Goal: Task Accomplishment & Management: Use online tool/utility

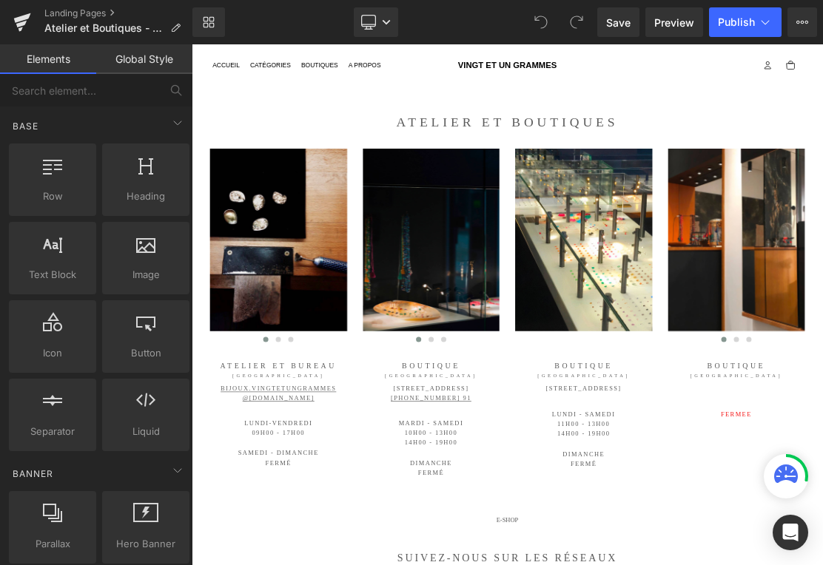
click at [754, 564] on p "LUNDI - samedi" at bounding box center [747, 569] width 195 height 14
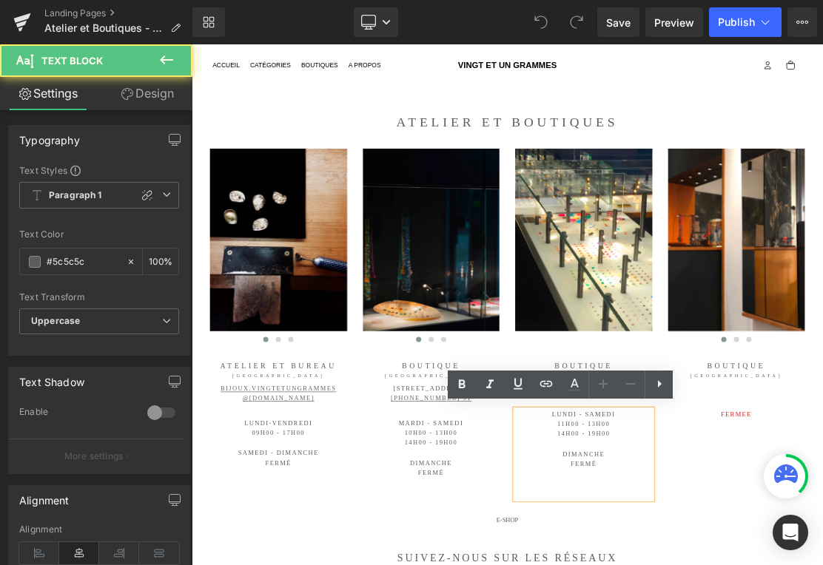
click at [726, 564] on p "LUNDI - samedi" at bounding box center [747, 569] width 195 height 14
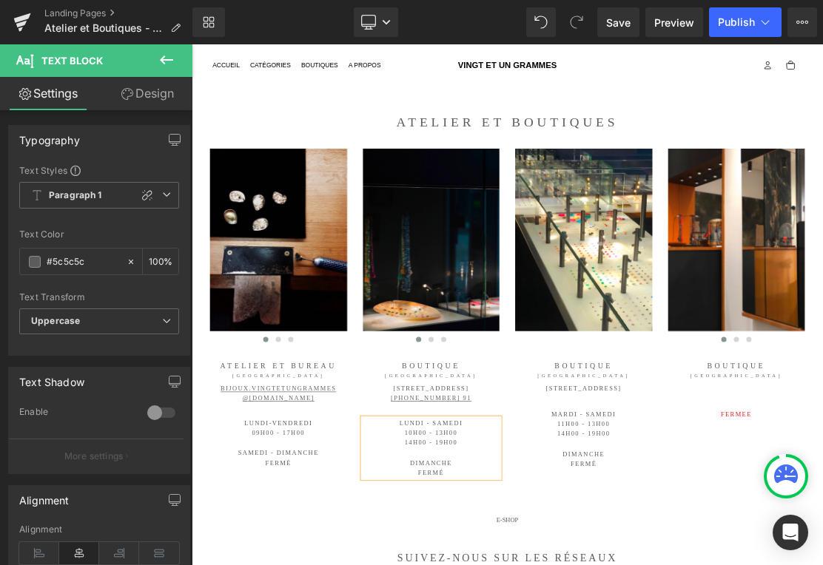
click at [745, 21] on span "Publish" at bounding box center [736, 22] width 37 height 12
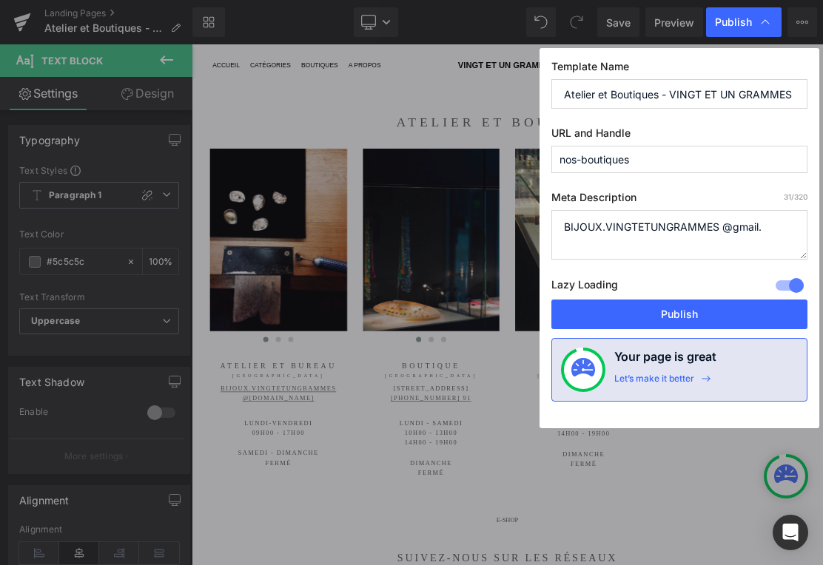
click at [703, 321] on button "Publish" at bounding box center [679, 315] width 256 height 30
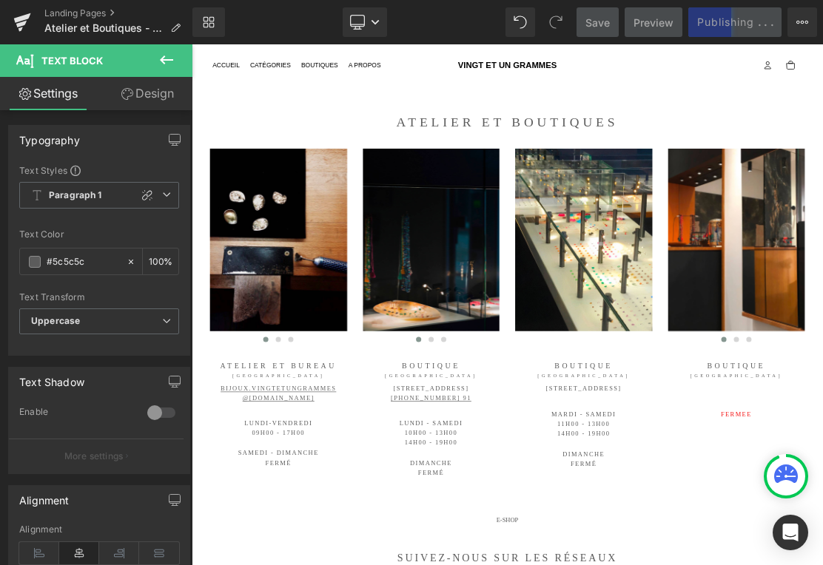
click at [368, 20] on link "Desktop" at bounding box center [365, 22] width 44 height 30
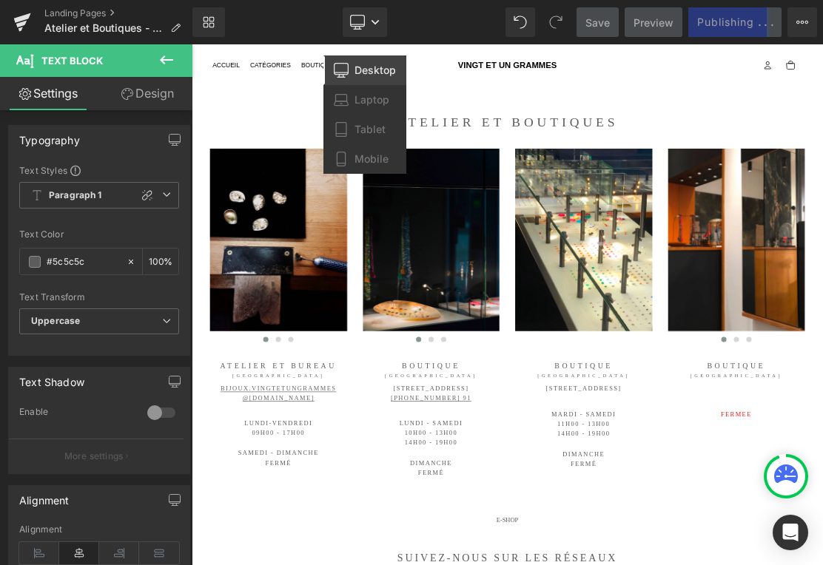
click at [374, 136] on link "Tablet" at bounding box center [364, 130] width 83 height 30
type input "100"
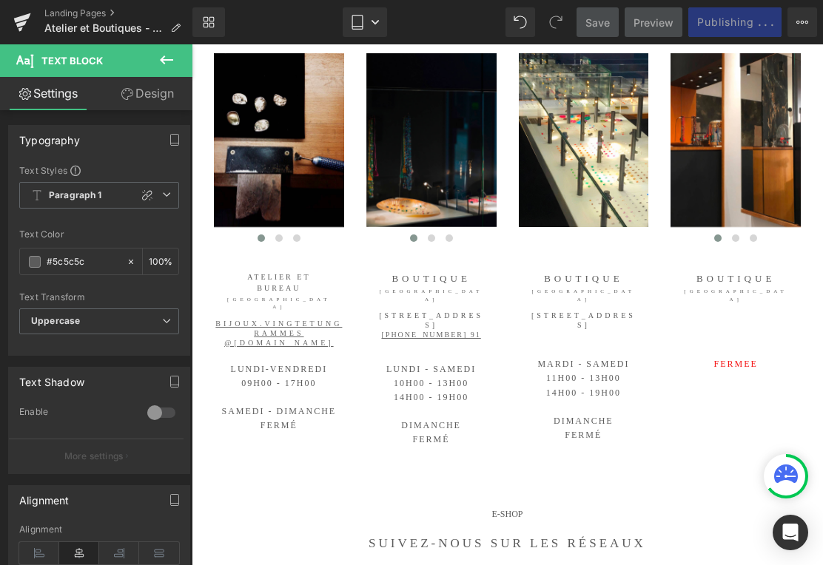
scroll to position [161, 0]
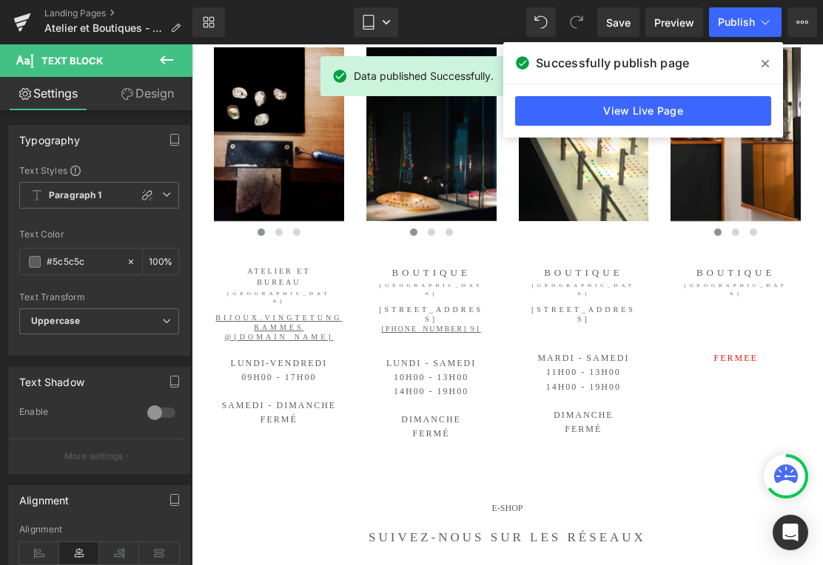
click at [419, 357] on p "LUNDI - samedi 10H00 - 13h00" at bounding box center [431, 371] width 130 height 28
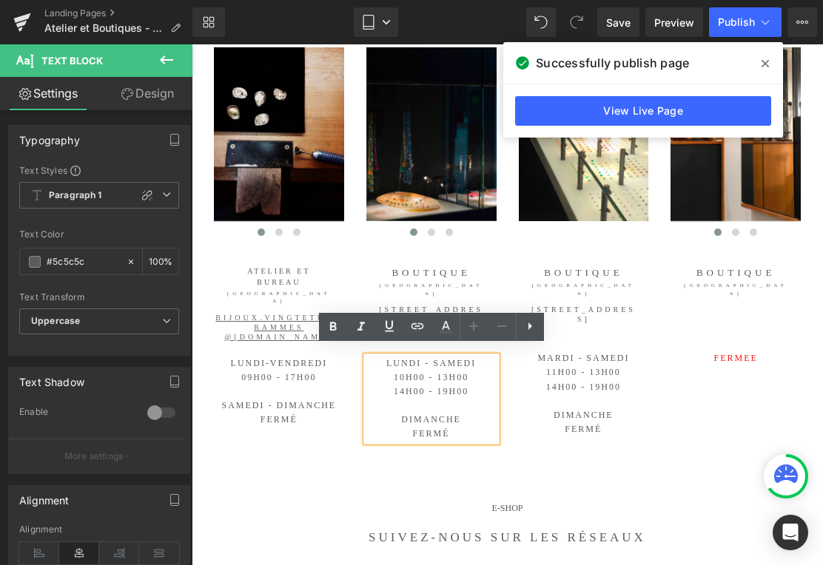
click at [411, 357] on p "LUNDI - samedi 10H00 - 13h00" at bounding box center [431, 371] width 130 height 28
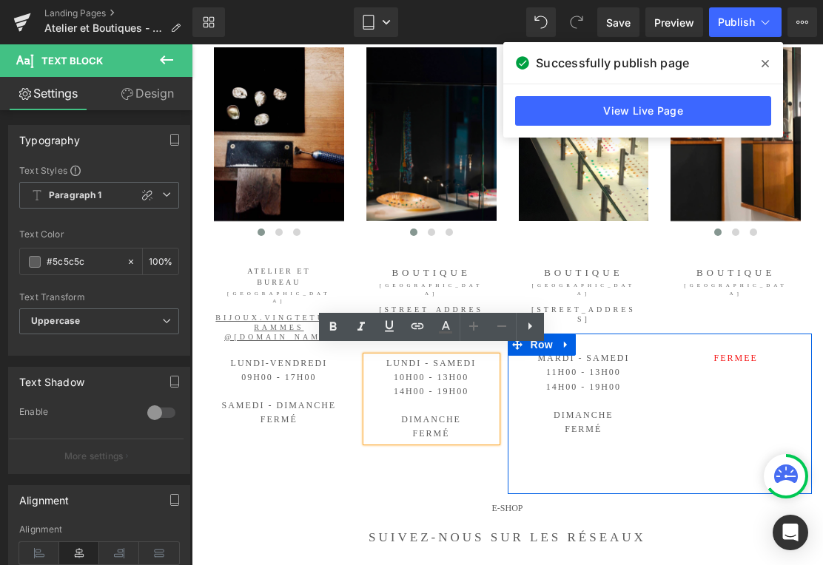
click at [702, 465] on div "MARDI - samedi 11h00 - 13H00 14h00 - 19h00 Dimanche Fermé Text Block Fermee Tex…" at bounding box center [659, 414] width 305 height 161
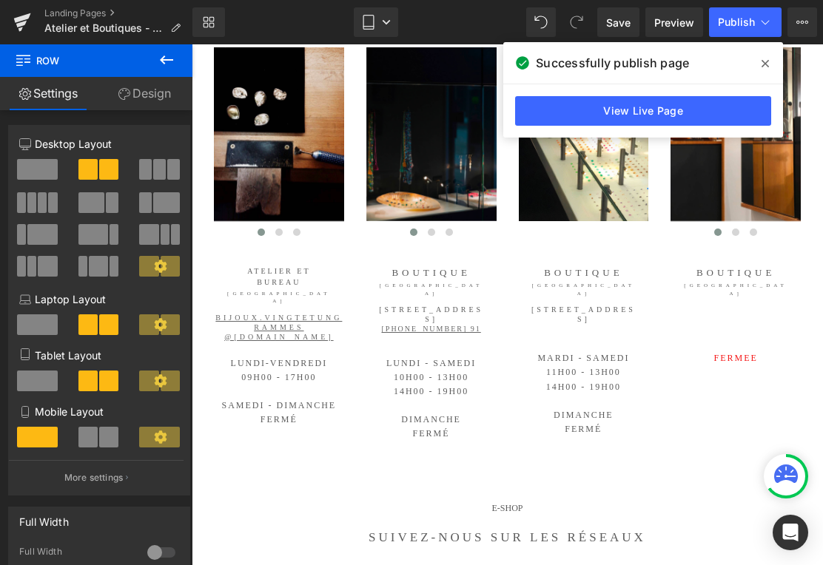
click at [375, 21] on icon at bounding box center [368, 22] width 15 height 15
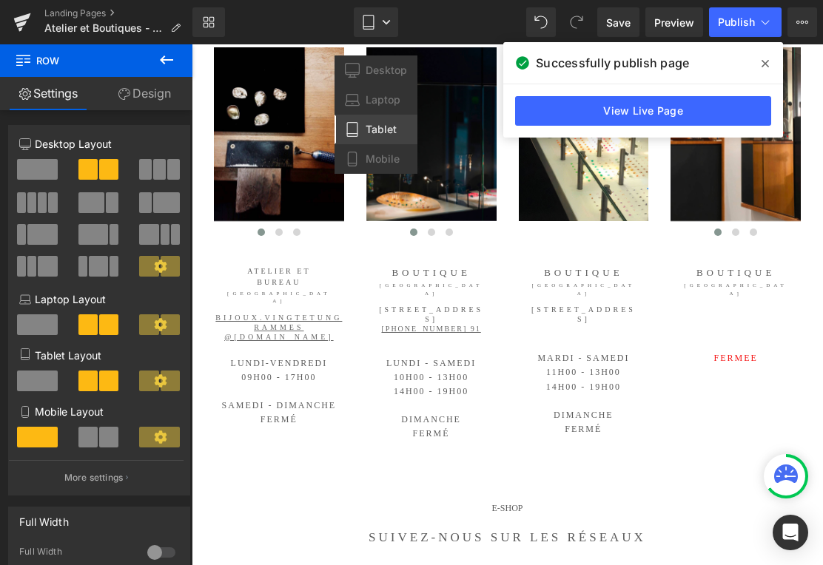
click at [718, 111] on link "View Live Page" at bounding box center [643, 111] width 256 height 30
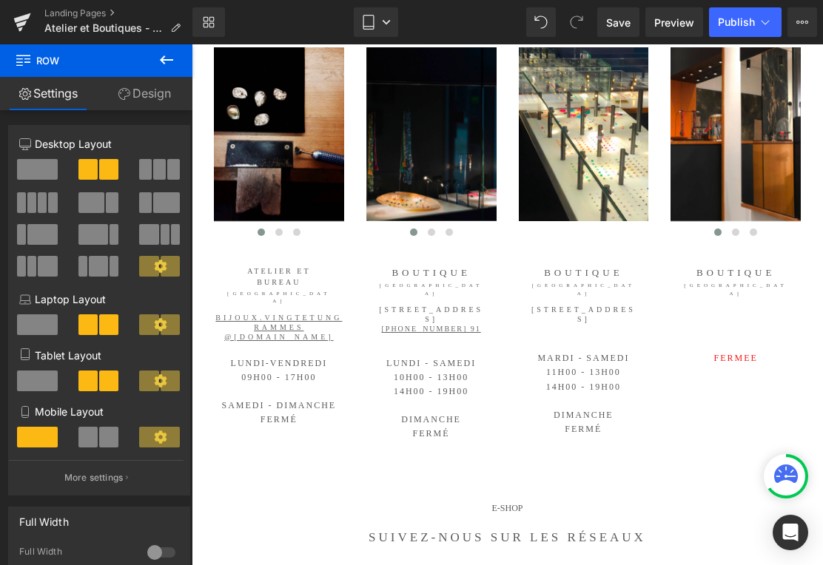
click at [381, 16] on link "Tablet" at bounding box center [376, 22] width 44 height 30
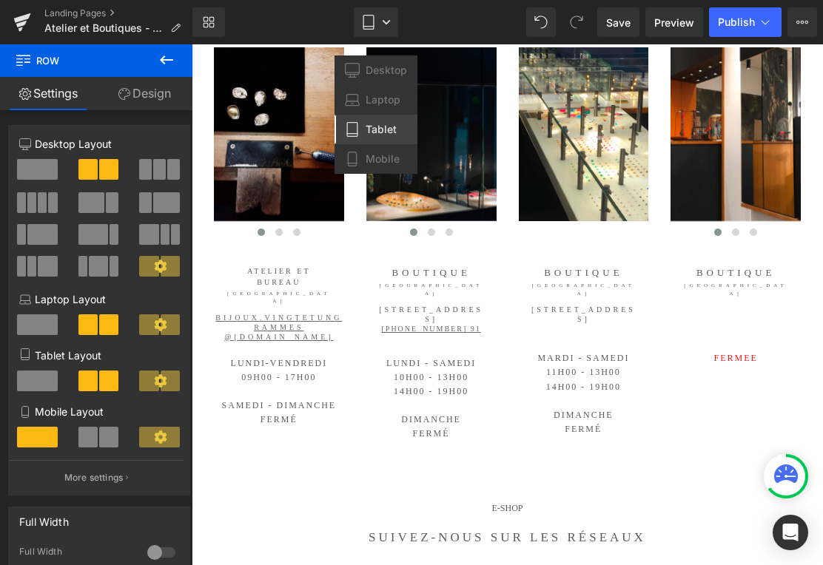
click at [391, 159] on span "Mobile" at bounding box center [382, 158] width 34 height 13
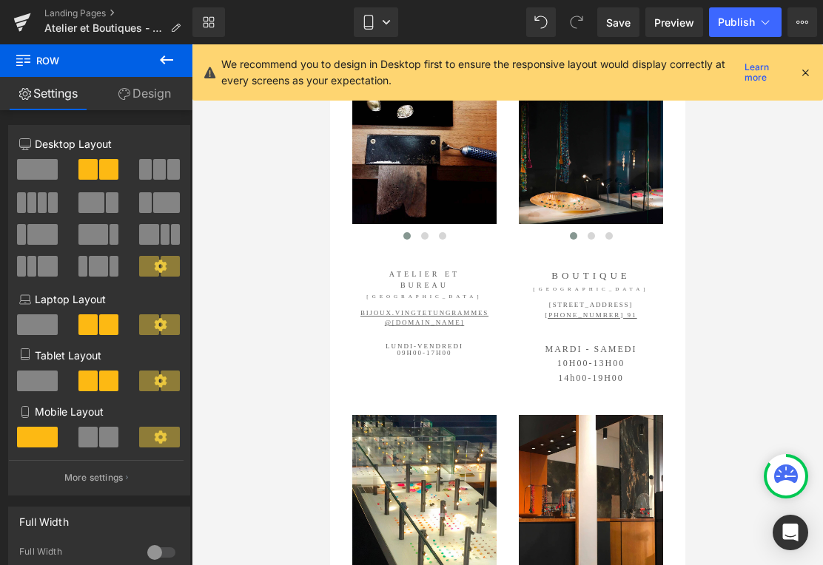
scroll to position [150, 0]
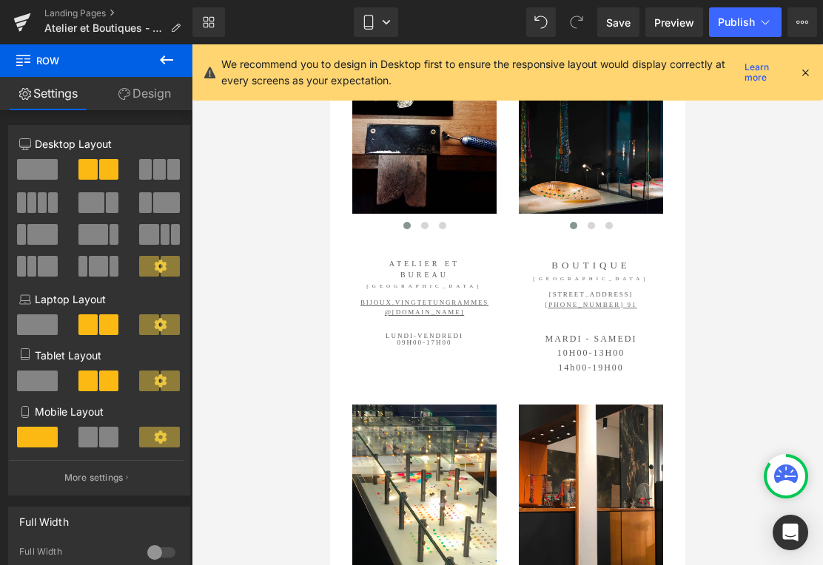
click at [578, 337] on p "MARDI - SAMEDI 10H00 -13H00" at bounding box center [590, 346] width 144 height 28
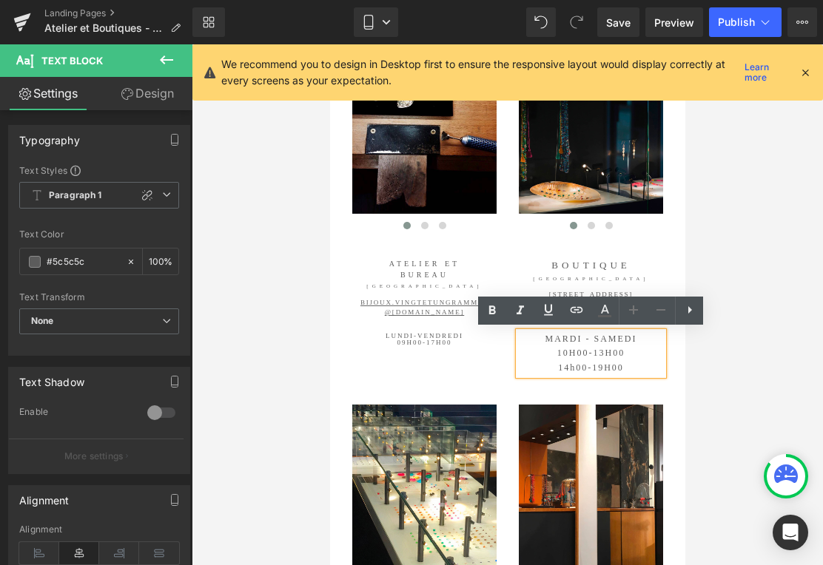
click at [582, 338] on p "MARDI - SAMEDI 10H00 -13H00" at bounding box center [590, 346] width 144 height 28
click at [581, 337] on p "MARDI - SAMEDI 10H00 -13H00" at bounding box center [590, 346] width 144 height 28
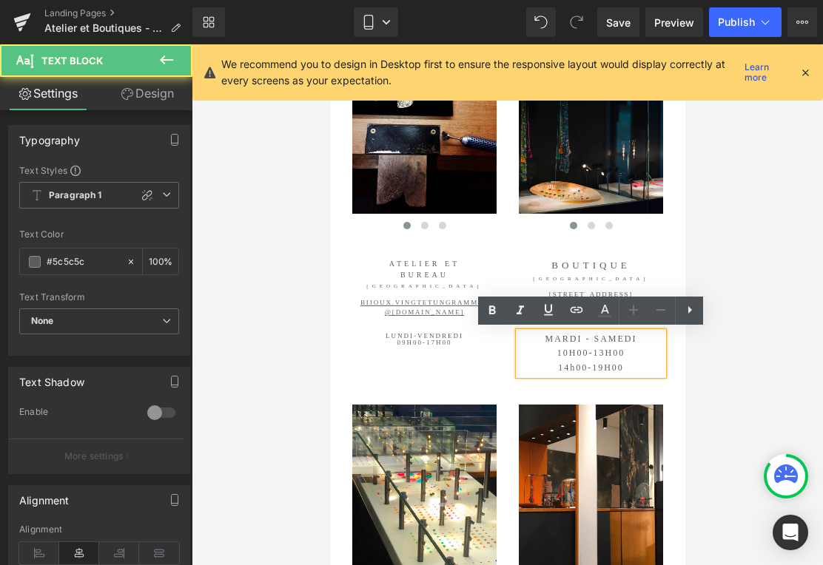
click at [588, 340] on p "MARDI - SAMEDI 10H00 -13H00" at bounding box center [590, 346] width 144 height 28
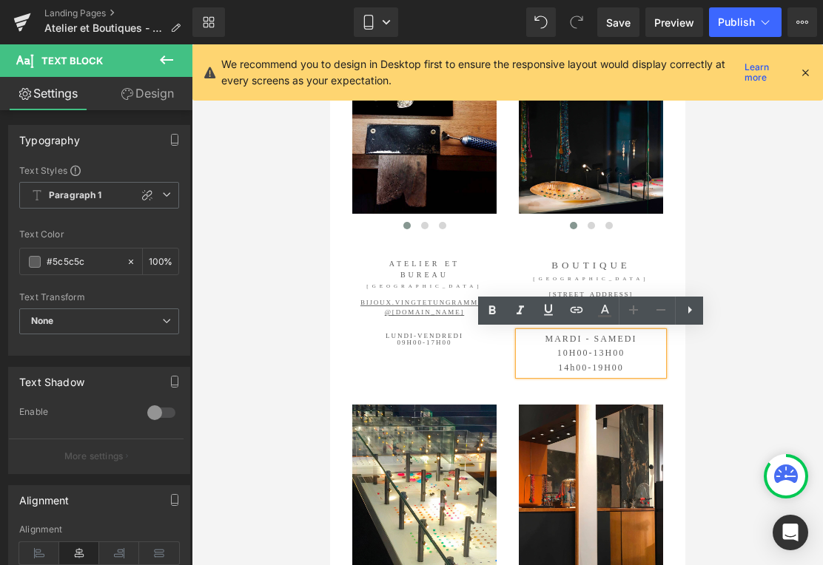
click at [805, 72] on icon at bounding box center [804, 72] width 13 height 13
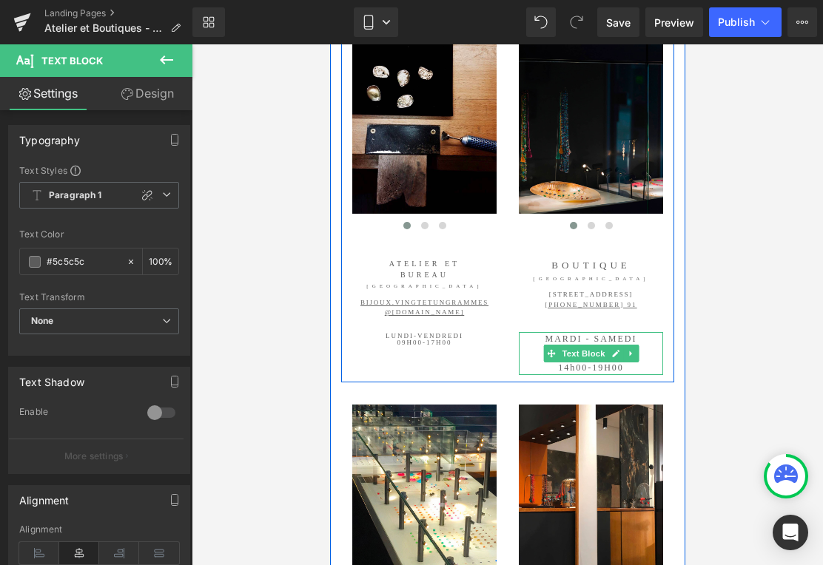
click at [578, 340] on p "MARDI - SAMEDI 10H00 -13H00" at bounding box center [590, 346] width 144 height 28
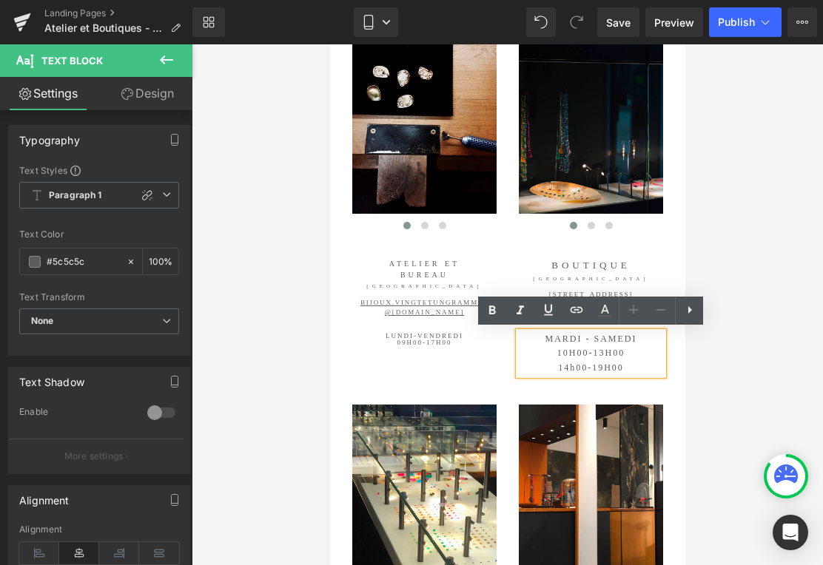
click at [573, 340] on p "MARDI - SAMEDI 10H00 -13H00" at bounding box center [590, 346] width 144 height 28
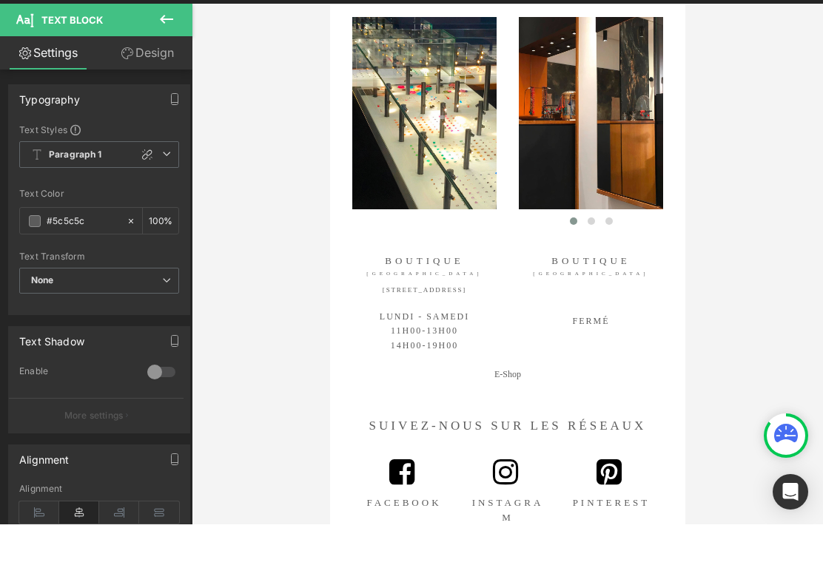
scroll to position [506, 0]
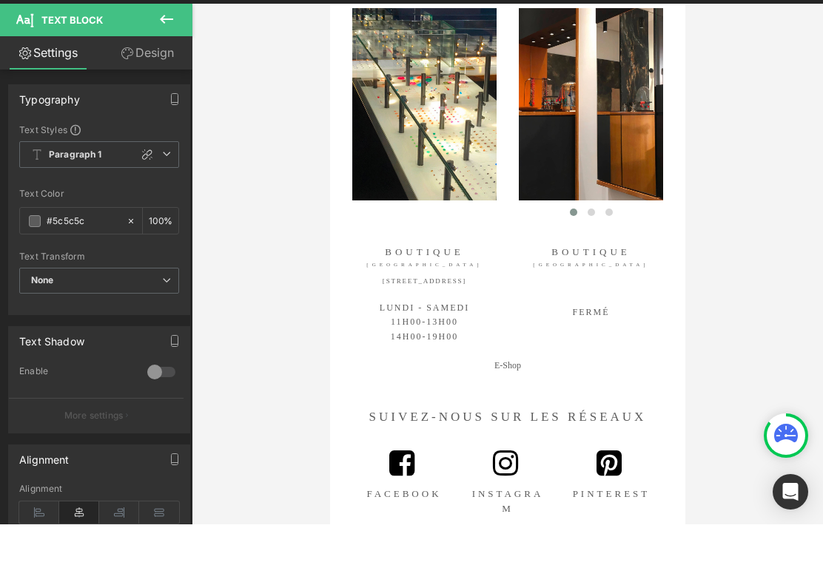
click at [684, 164] on div "atelier et boutiques Heading Image Image Image ‹ › Carousel Atelier et bureau H…" at bounding box center [506, 54] width 355 height 951
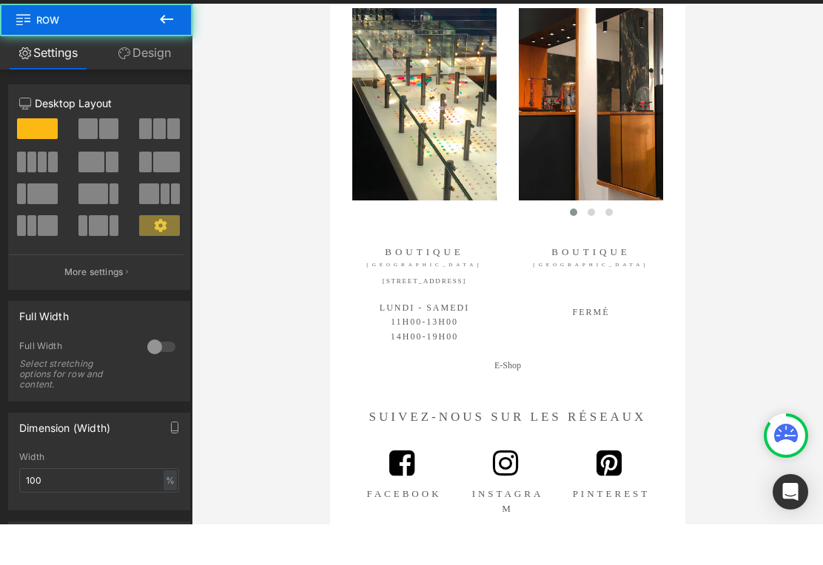
click at [400, 314] on span "Text Block" at bounding box center [415, 323] width 49 height 18
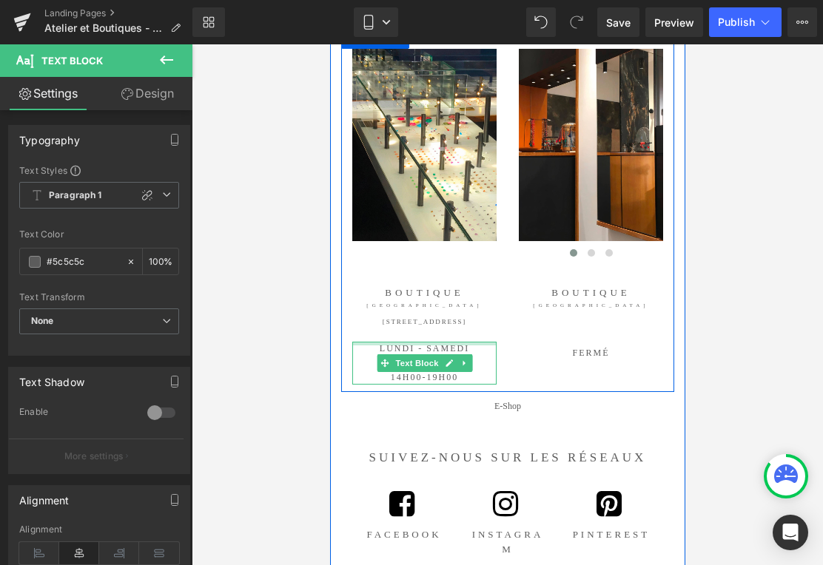
click at [409, 342] on div at bounding box center [423, 344] width 144 height 4
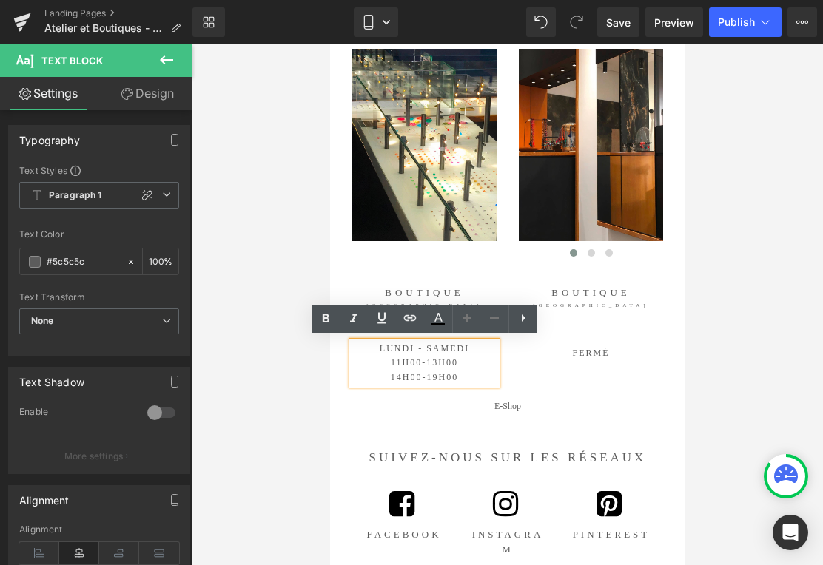
click at [409, 348] on p "LUNDI - SAMEDI 11H00-13H00" at bounding box center [423, 356] width 144 height 28
click at [414, 345] on p "LUNDI - SAMEDI 11H00-13H00" at bounding box center [423, 356] width 144 height 28
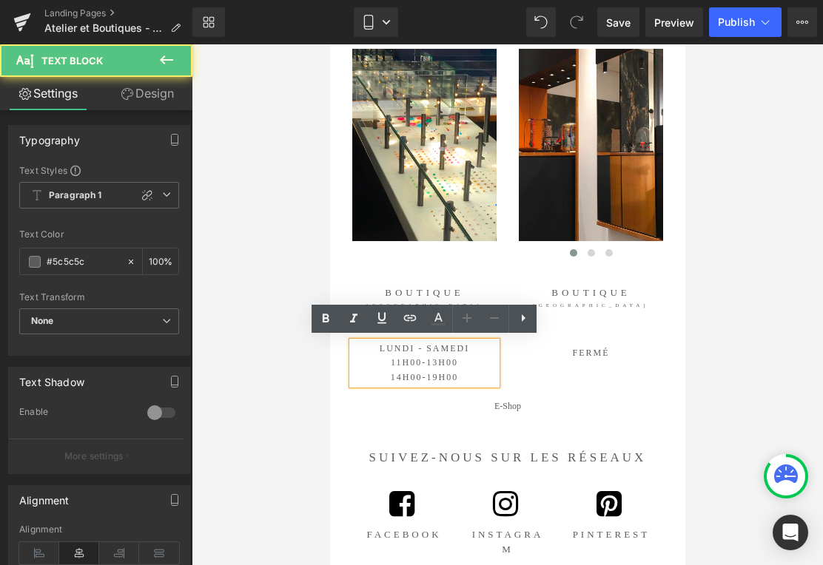
click at [411, 347] on p "LUNDI - SAMEDI 11H00-13H00" at bounding box center [423, 356] width 144 height 28
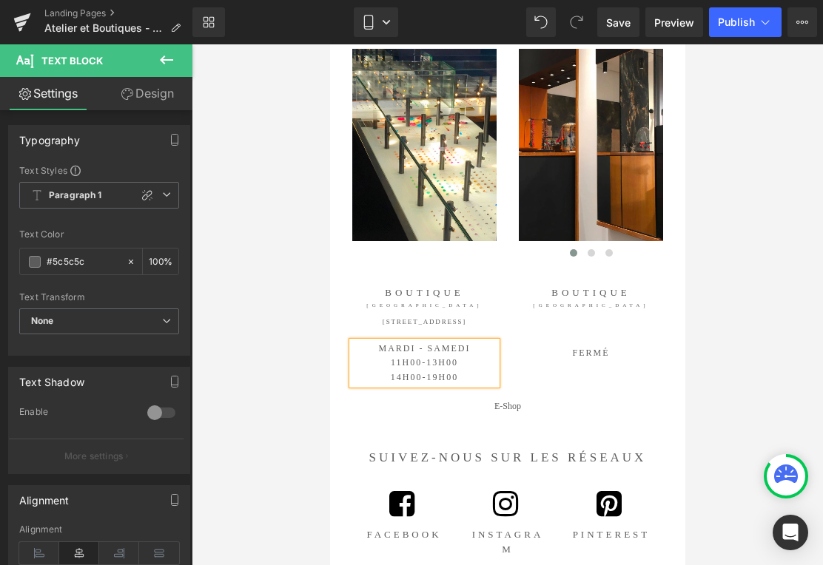
click at [751, 24] on span "Publish" at bounding box center [736, 22] width 37 height 12
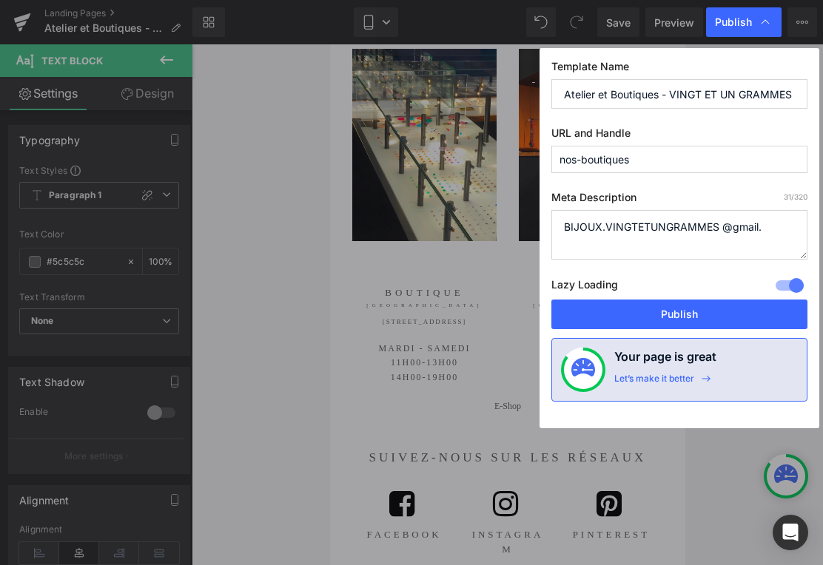
click at [699, 317] on button "Publish" at bounding box center [679, 315] width 256 height 30
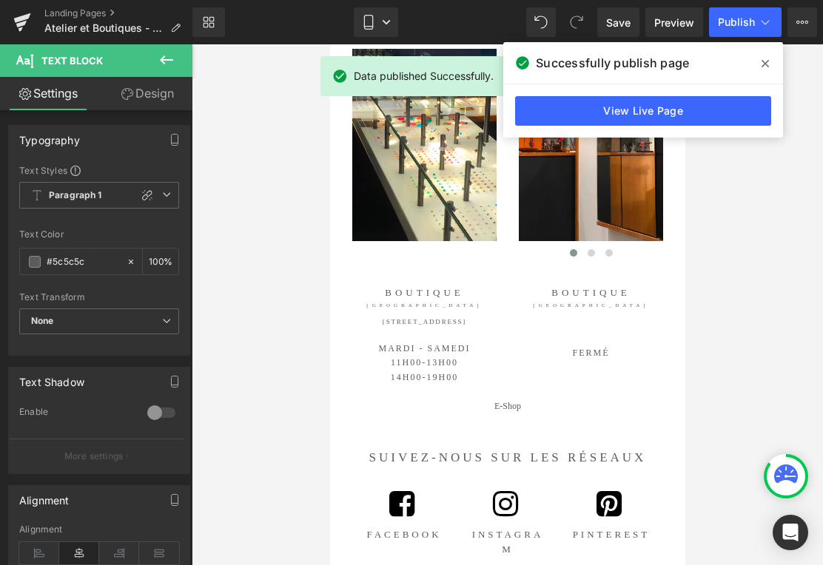
click at [766, 64] on icon at bounding box center [764, 63] width 7 height 7
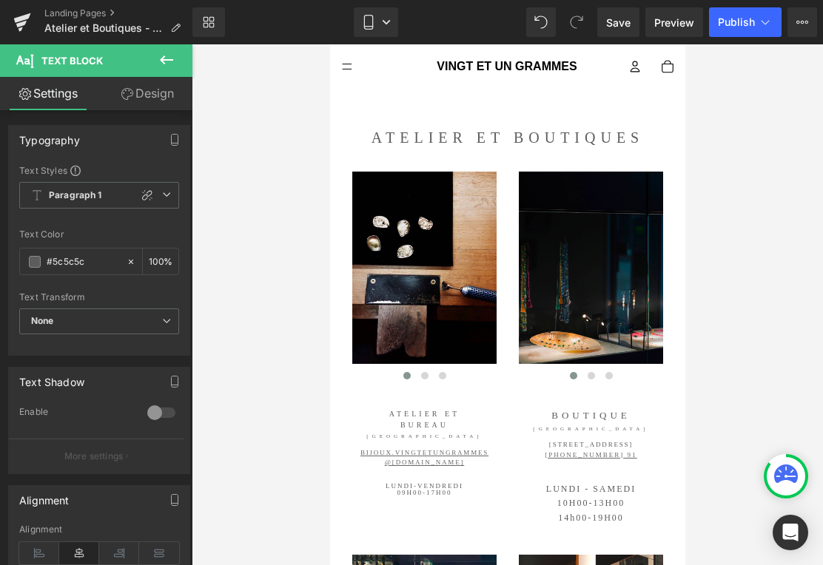
scroll to position [0, 0]
click at [738, 16] on span "Publish" at bounding box center [736, 22] width 37 height 12
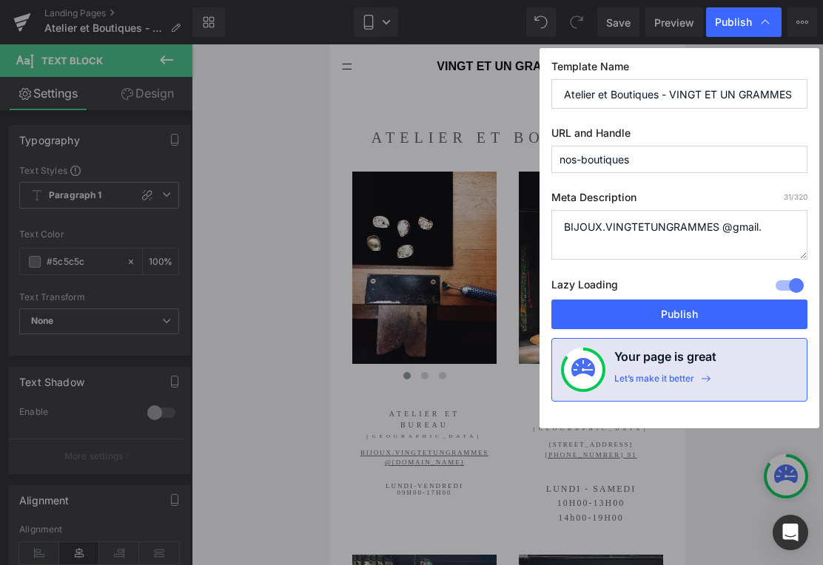
click at [718, 325] on button "Publish" at bounding box center [679, 315] width 256 height 30
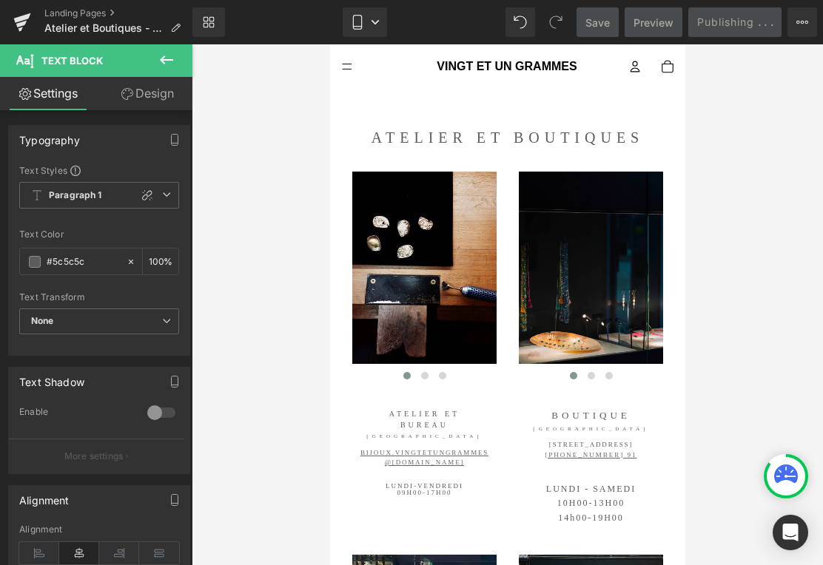
click at [761, 347] on div at bounding box center [507, 304] width 631 height 521
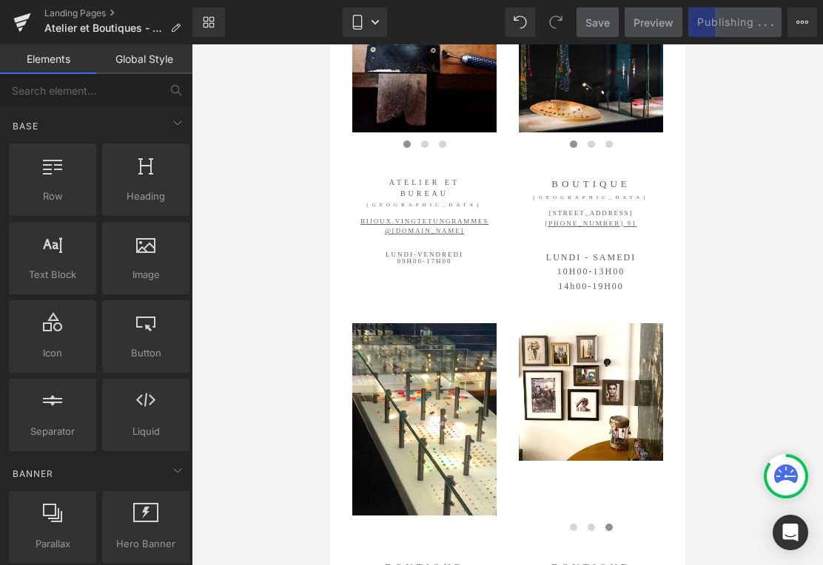
scroll to position [-53, 0]
